Goal: Information Seeking & Learning: Learn about a topic

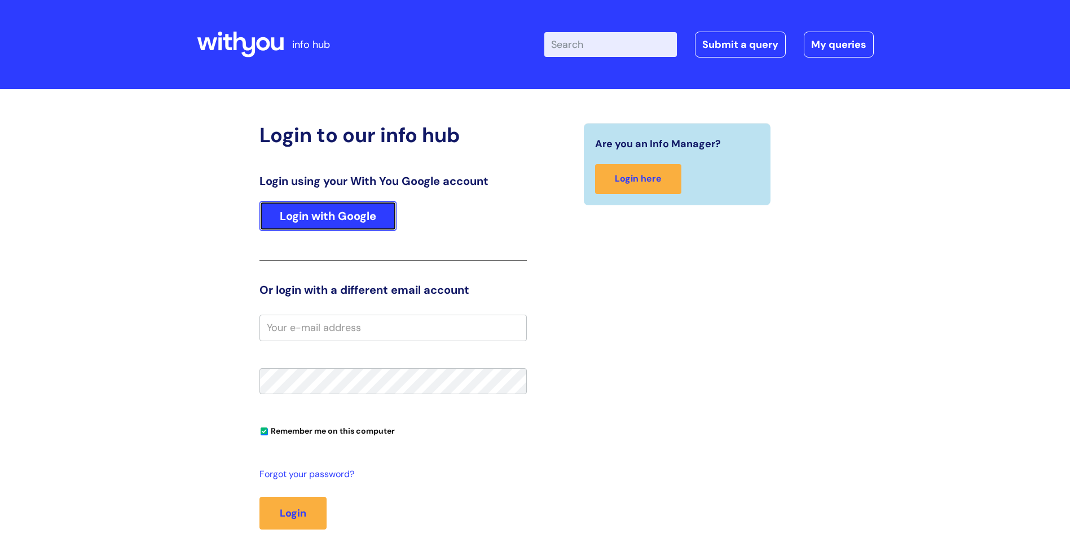
click at [316, 222] on link "Login with Google" at bounding box center [328, 215] width 137 height 29
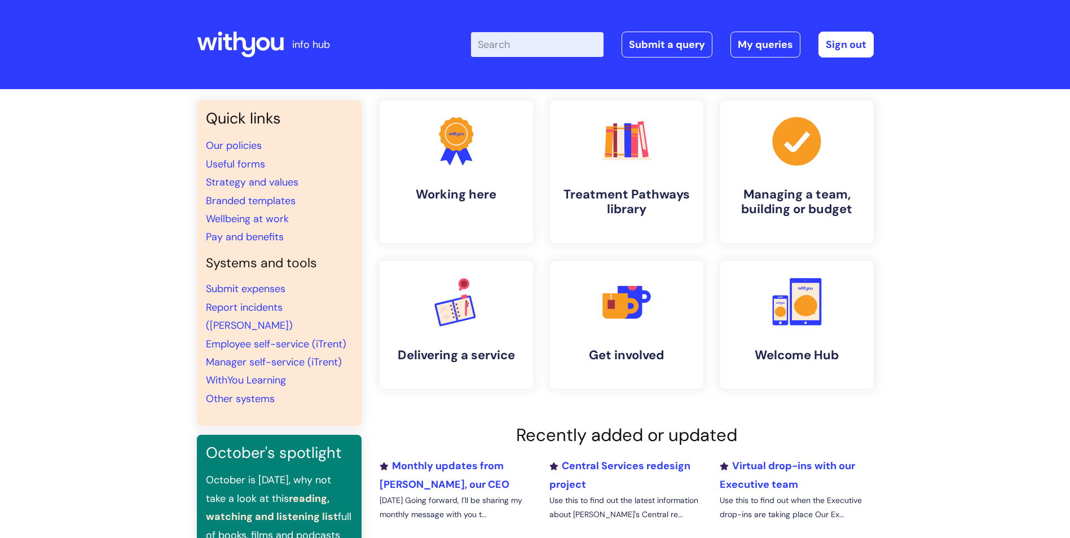
click at [498, 49] on input "Enter your search term here..." at bounding box center [537, 44] width 133 height 25
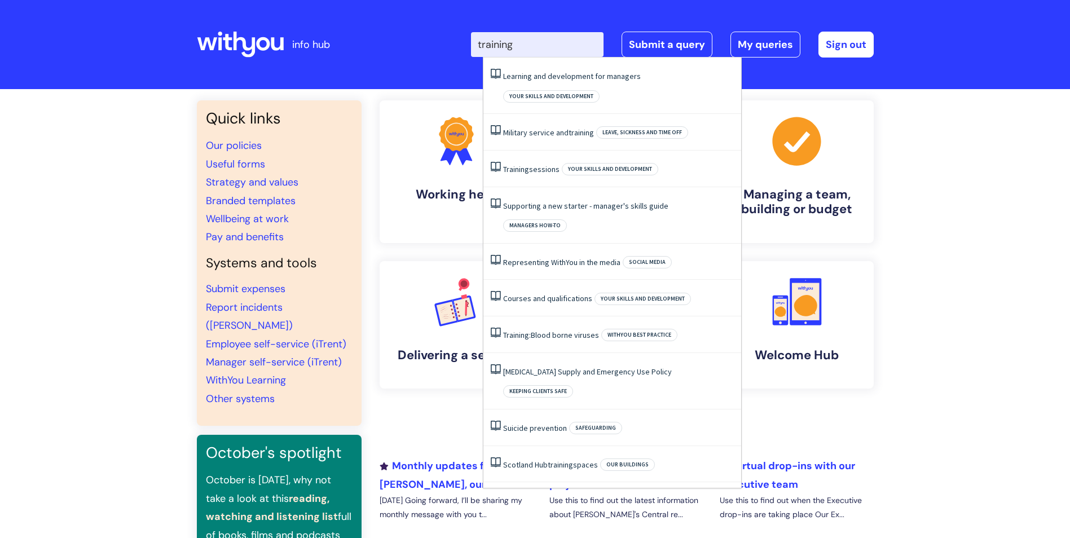
type input "training"
click at [958, 262] on div "Quick links Our policies Useful forms Strategy and values Branded templates Wel…" at bounding box center [535, 386] width 1070 height 595
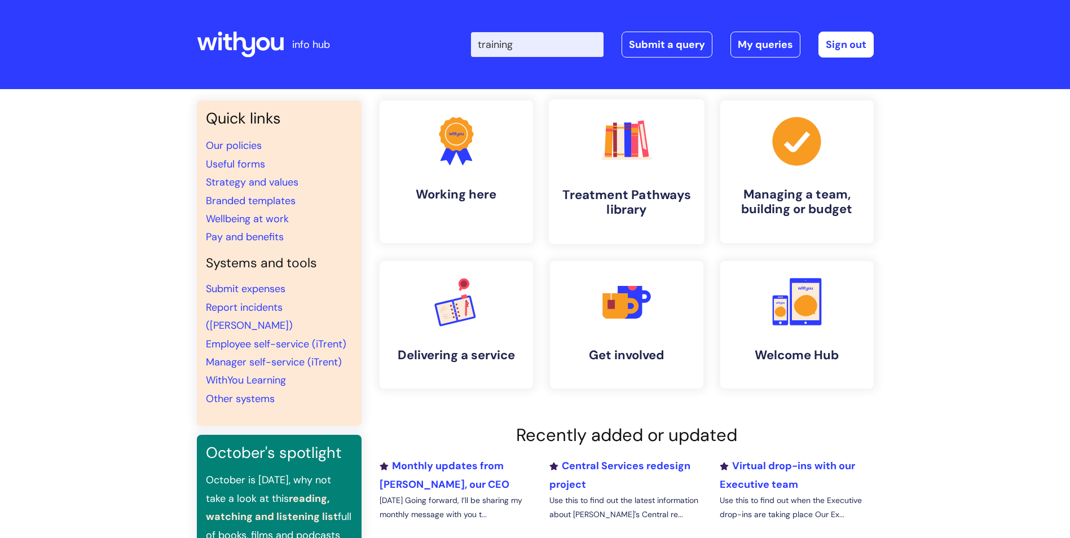
click at [638, 204] on h4 "Treatment Pathways library" at bounding box center [627, 202] width 138 height 30
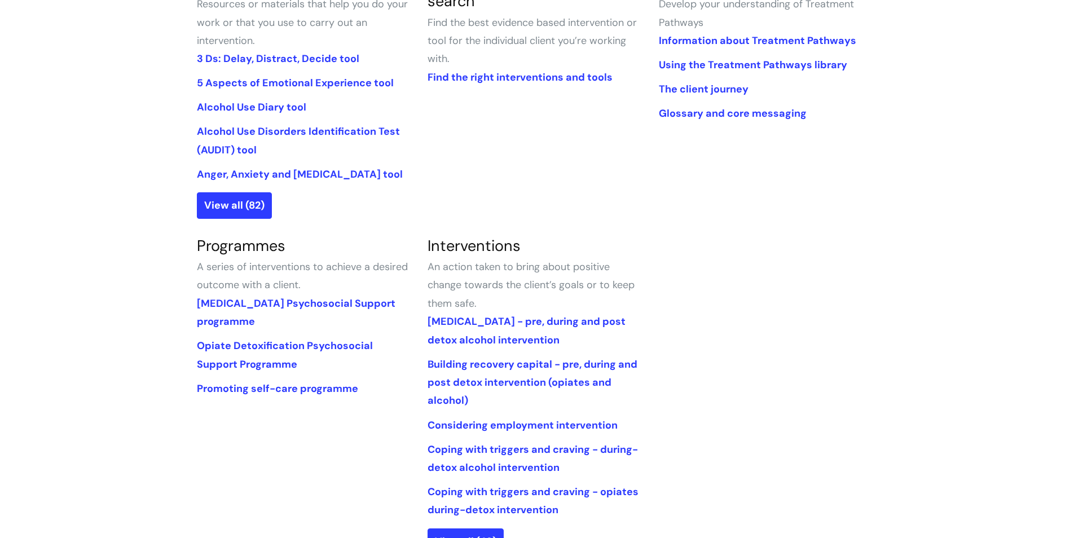
scroll to position [156, 0]
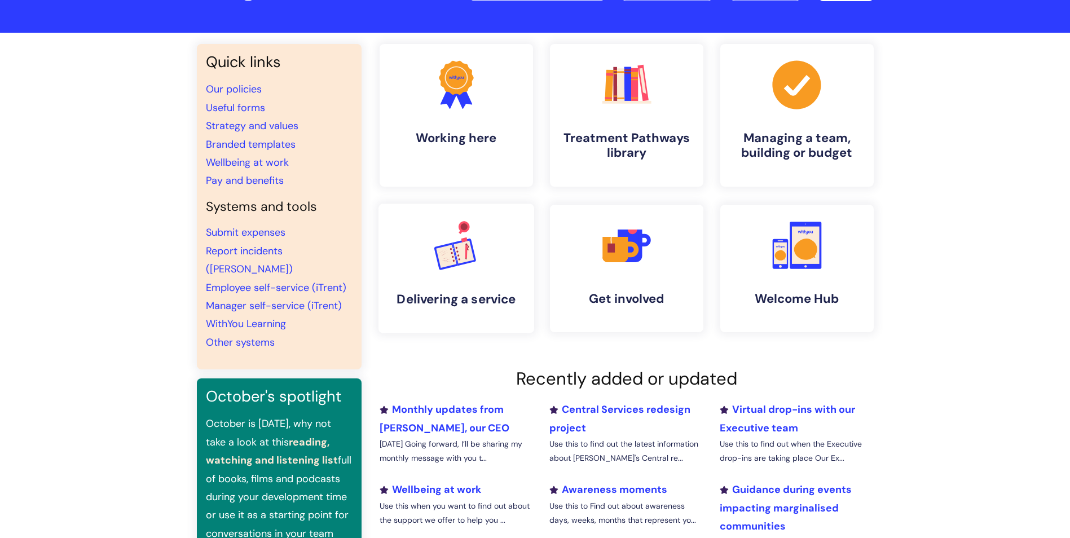
scroll to position [113, 0]
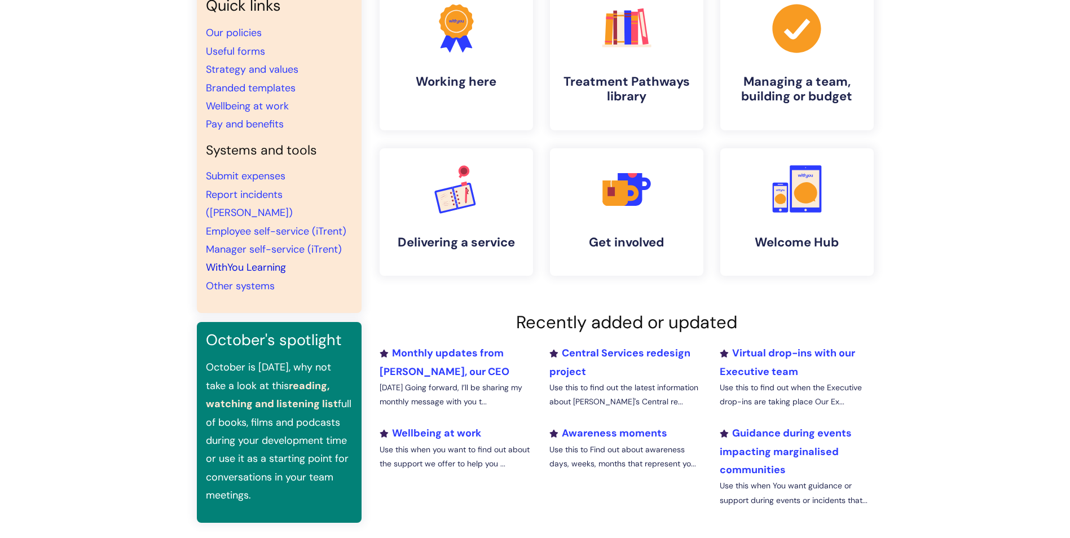
click at [239, 261] on link "WithYou Learning" at bounding box center [246, 268] width 80 height 14
